Goal: Transaction & Acquisition: Purchase product/service

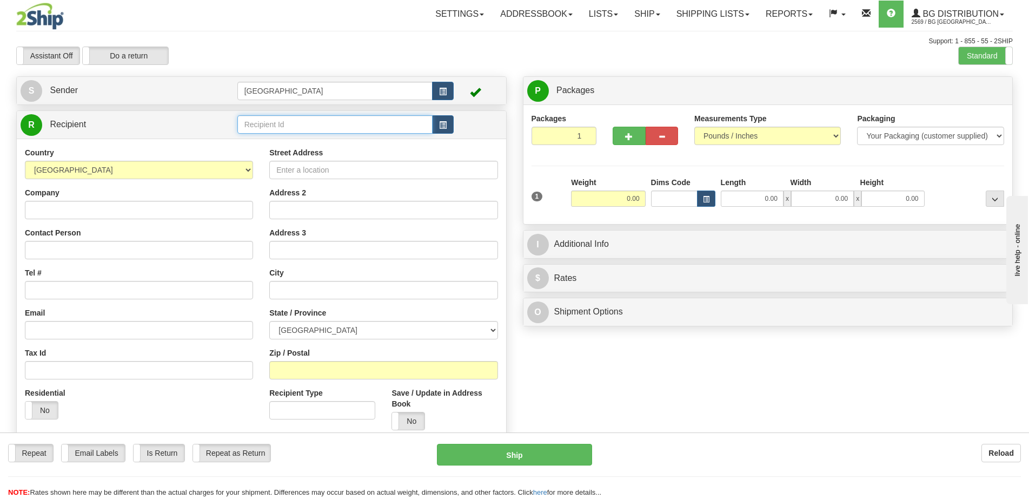
click at [325, 129] on input "text" at bounding box center [335, 124] width 196 height 18
click at [327, 127] on input "text" at bounding box center [335, 124] width 196 height 18
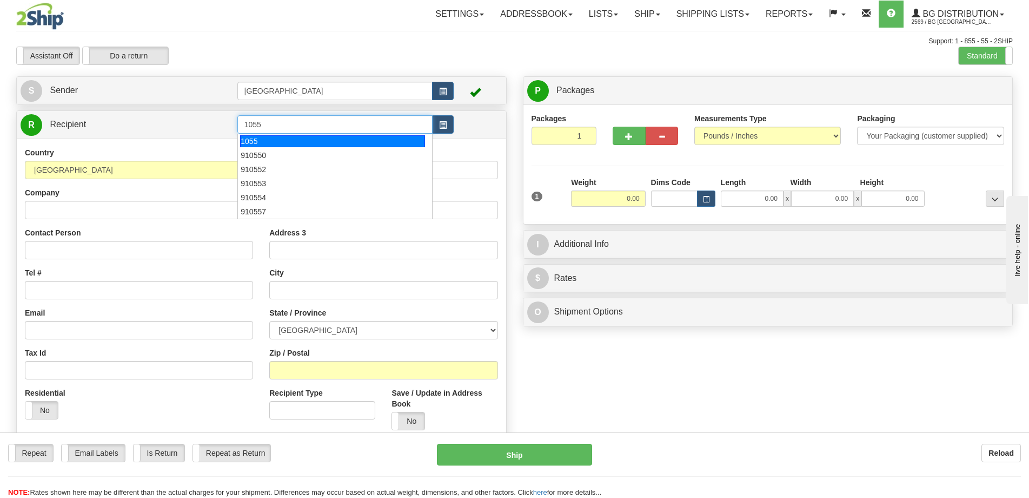
click at [334, 143] on div "1055" at bounding box center [332, 141] width 185 height 12
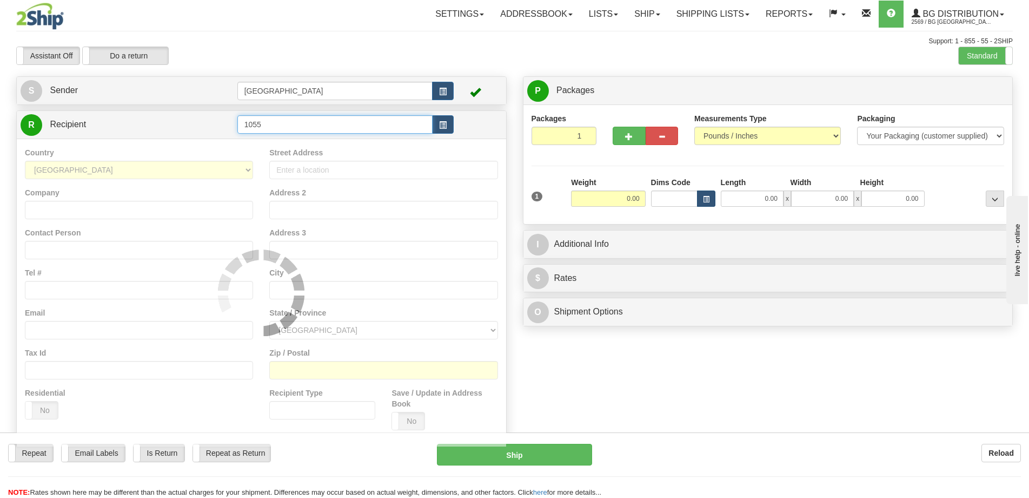
type input "1055"
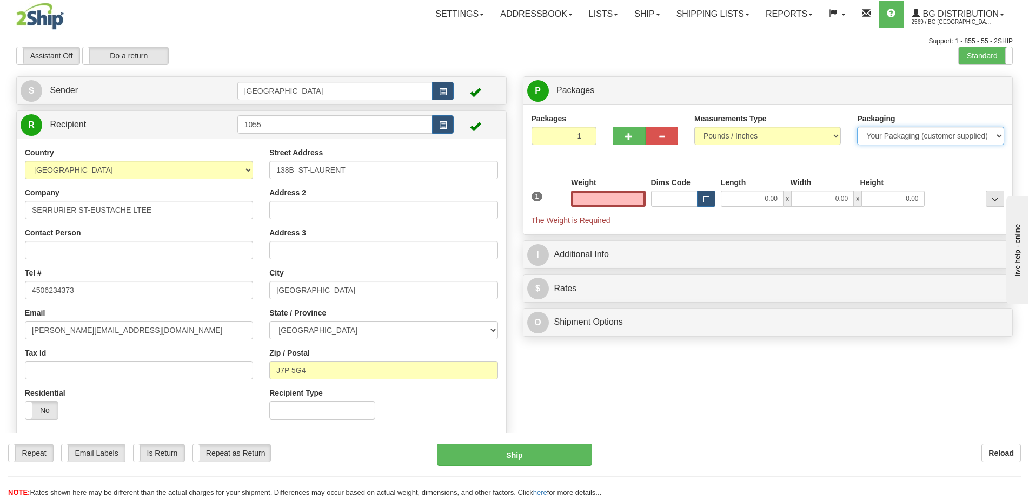
type input "0.00"
click at [927, 142] on select "Your Packaging (customer supplied) Envelope (carrier supplied) Pack (carrier su…" at bounding box center [930, 136] width 147 height 18
click at [857, 127] on select "Your Packaging (customer supplied) Envelope (carrier supplied) Pack (carrier su…" at bounding box center [930, 136] width 147 height 18
click at [918, 164] on div "Packages 1 1 Measurements Type" at bounding box center [768, 169] width 473 height 113
click at [922, 138] on select "Your Packaging (customer supplied) Envelope (carrier supplied) Pack (carrier su…" at bounding box center [930, 136] width 147 height 18
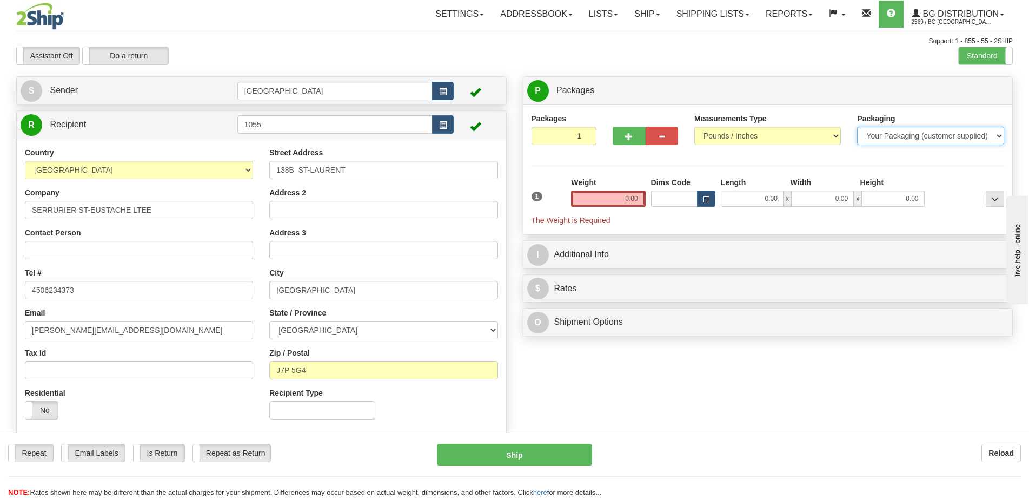
click at [857, 127] on select "Your Packaging (customer supplied) Envelope (carrier supplied) Pack (carrier su…" at bounding box center [930, 136] width 147 height 18
click at [915, 164] on div "Packages 1 1 Measurements Type" at bounding box center [768, 169] width 473 height 113
click at [914, 140] on select "Your Packaging (customer supplied) Envelope (carrier supplied) Pack (carrier su…" at bounding box center [930, 136] width 147 height 18
select select "2"
click at [857, 127] on select "Your Packaging (customer supplied) Envelope (carrier supplied) Pack (carrier su…" at bounding box center [930, 136] width 147 height 18
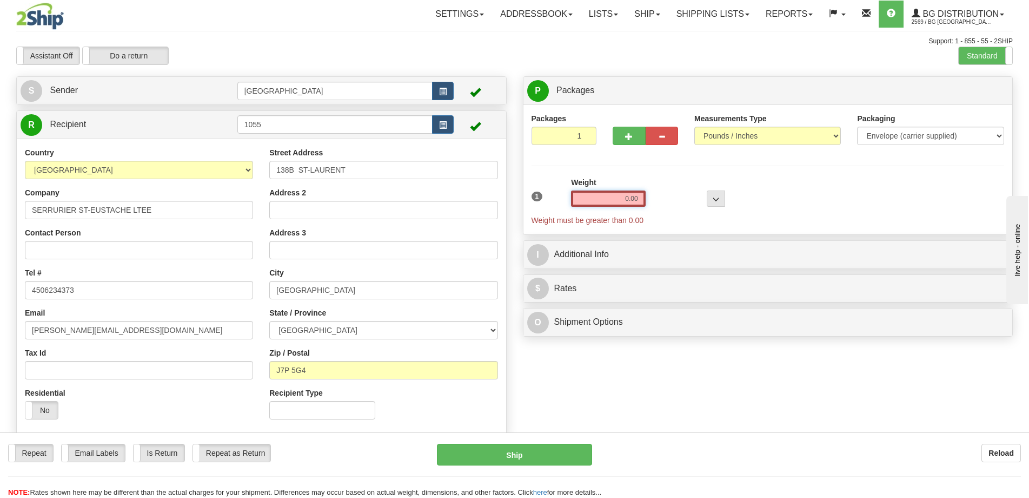
click at [597, 206] on input "0.00" at bounding box center [608, 198] width 74 height 16
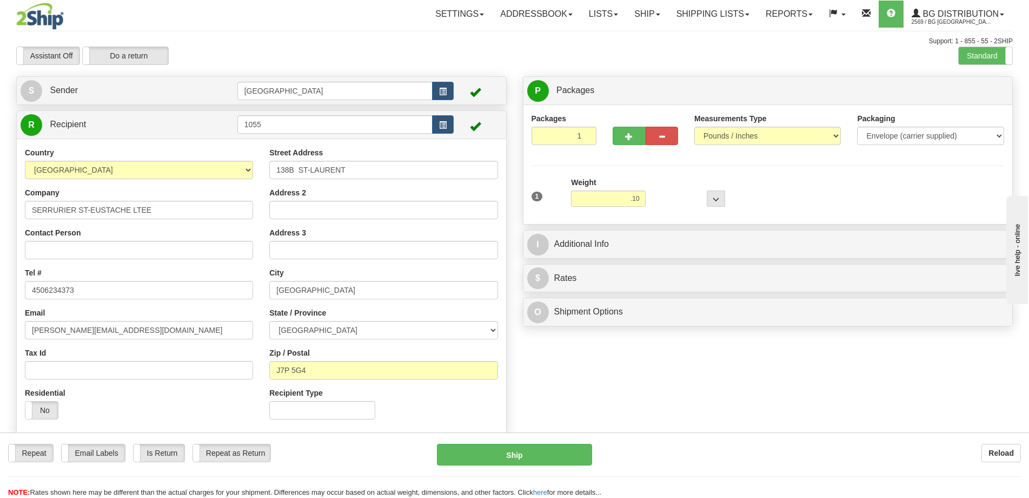
click at [652, 259] on div "P Packages 1 Packages - Weight: 0.00 Lbs Shipment Level Shipm. Package Level Pa…" at bounding box center [768, 203] width 507 height 255
type input "0.10"
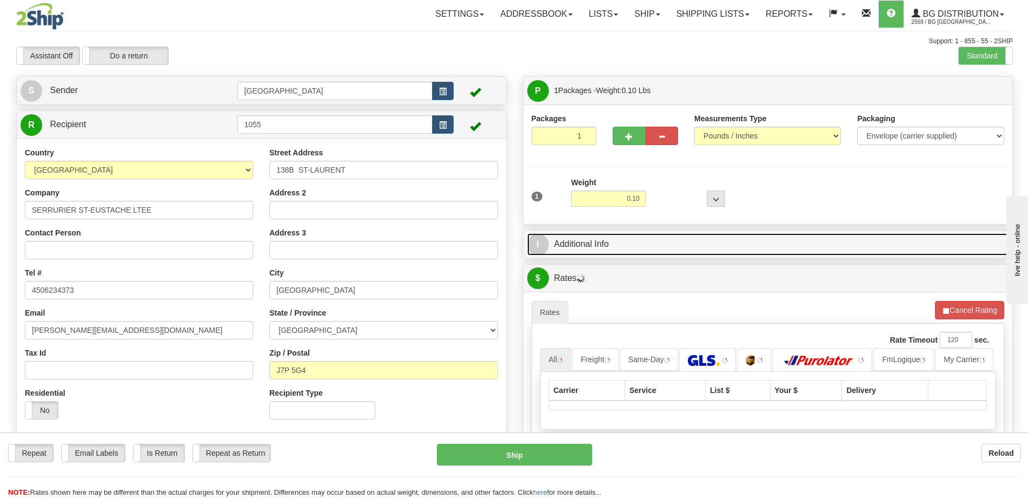
click at [656, 247] on link "I Additional Info" at bounding box center [768, 244] width 482 height 22
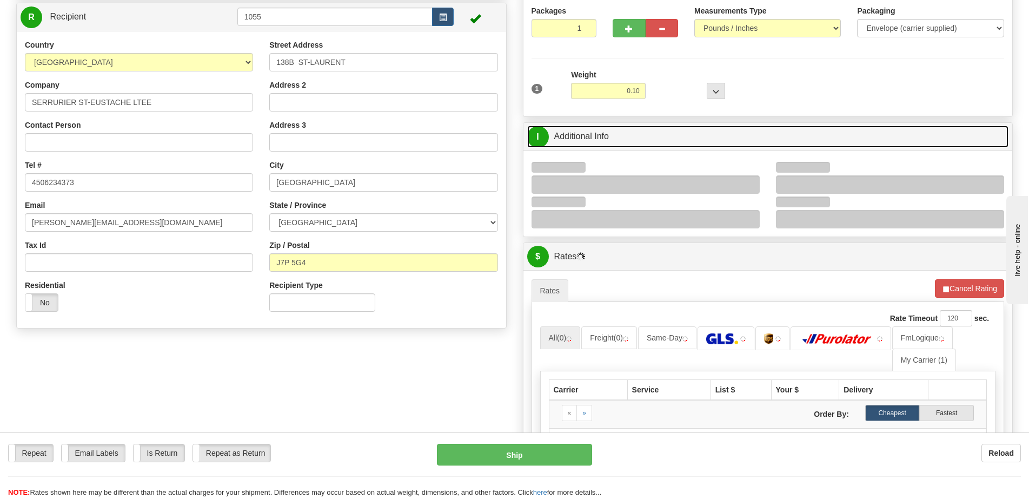
scroll to position [108, 0]
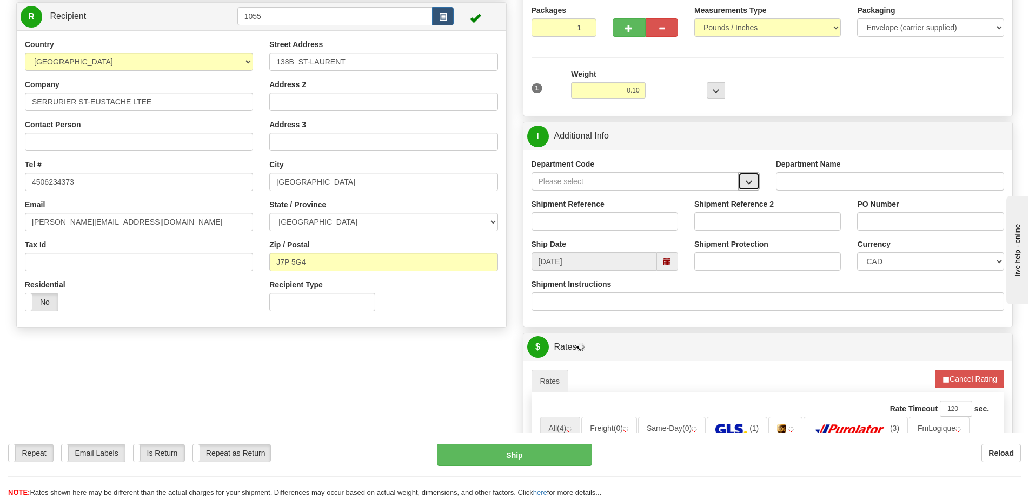
click at [751, 176] on button "button" at bounding box center [749, 181] width 22 height 18
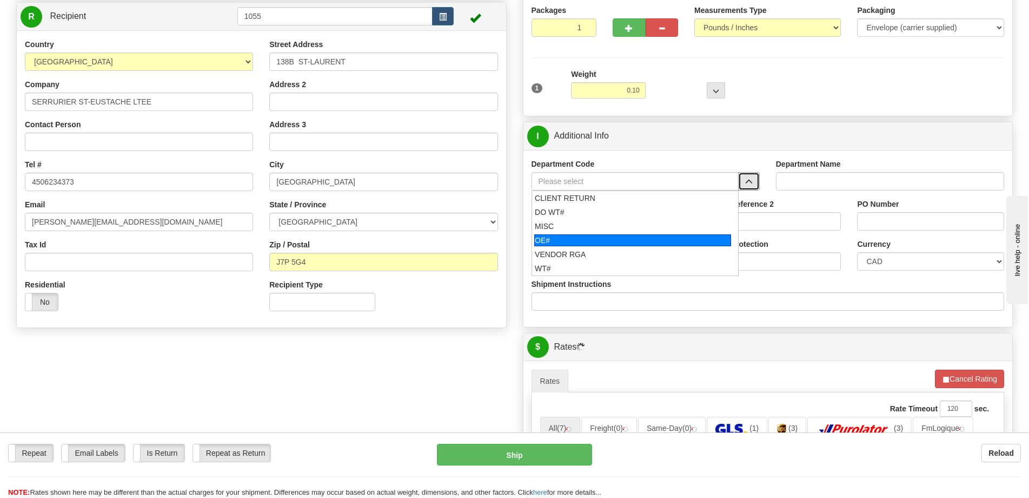
click at [603, 235] on div "OE#" at bounding box center [632, 240] width 197 height 12
type input "OE#"
type input "ORDERS"
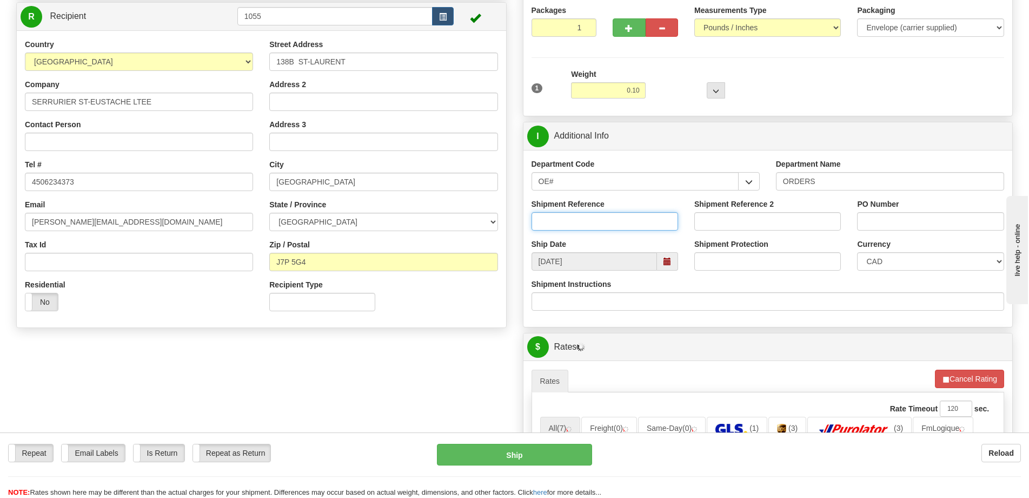
click at [614, 217] on input "Shipment Reference" at bounding box center [605, 221] width 147 height 18
type input "50321228-00"
click at [927, 223] on input "PO Number" at bounding box center [930, 221] width 147 height 18
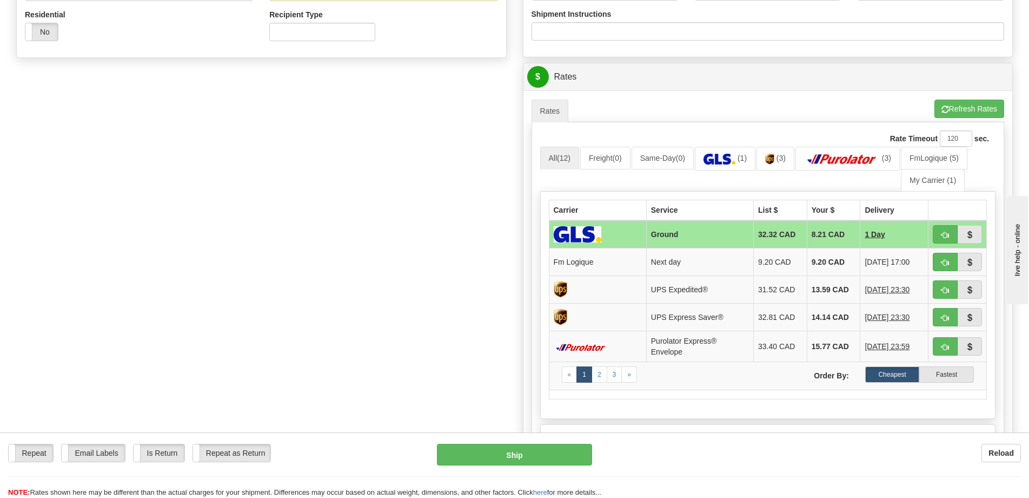
scroll to position [379, 0]
type input "."
click at [942, 262] on span "button" at bounding box center [946, 262] width 8 height 7
type input "jour"
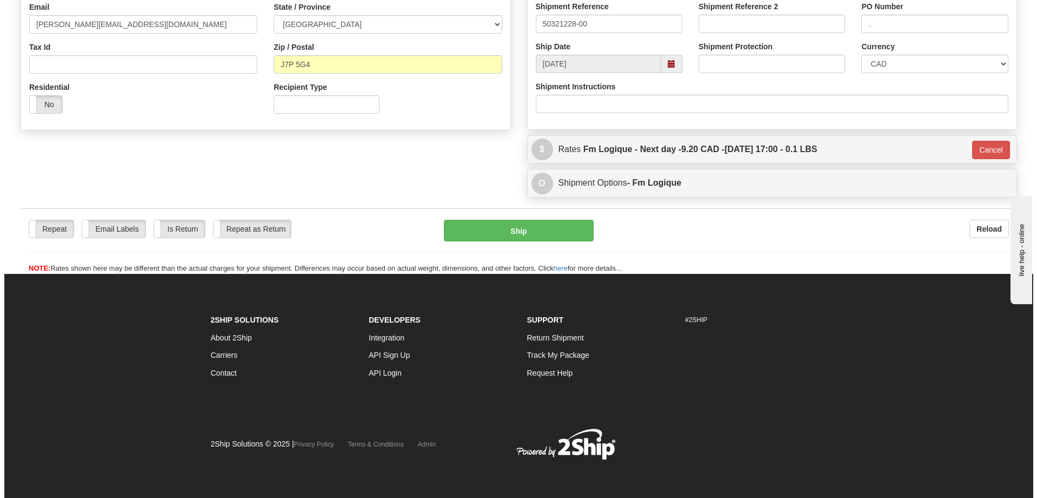
scroll to position [306, 0]
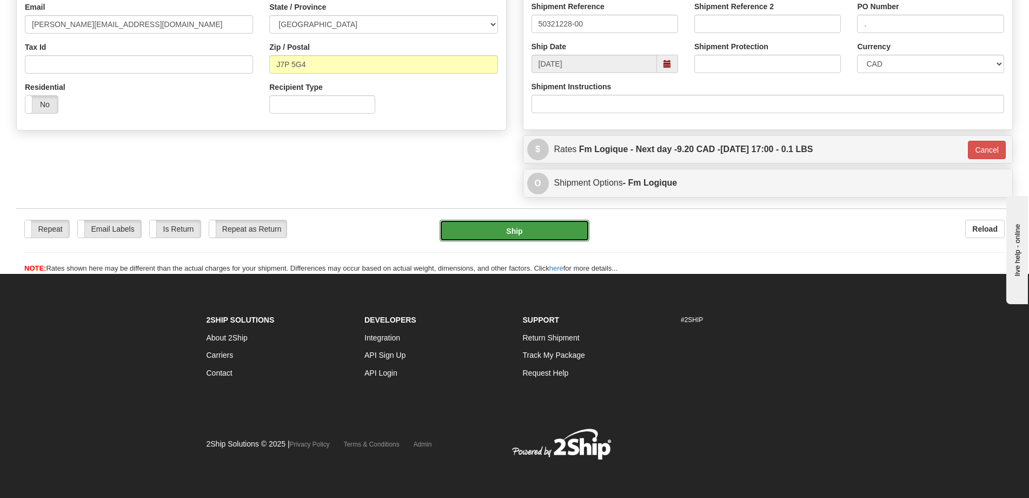
click at [508, 223] on button "Ship" at bounding box center [515, 231] width 150 height 22
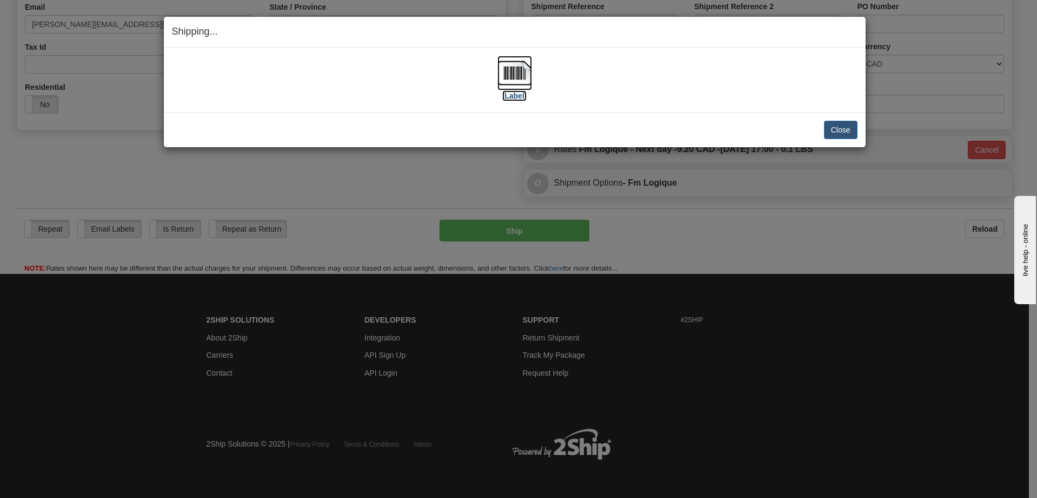
click at [510, 88] on img at bounding box center [515, 73] width 35 height 35
click at [838, 129] on button "Close" at bounding box center [841, 130] width 34 height 18
